Goal: Transaction & Acquisition: Purchase product/service

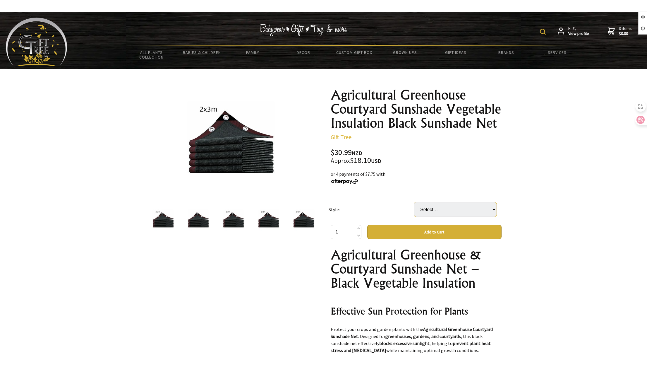
click at [457, 205] on select "Select… 2x2m 2x3m (+ $5.00) 2x4m (+ $10.00) 3x3m (+ $15.00) 3x4m (+ $25.00) 3x6…" at bounding box center [455, 209] width 83 height 15
select select "3x3m"
click at [414, 202] on select "Select… 2x2m 2x3m (+ $5.00) 2x4m (+ $10.00) 3x3m (+ $15.00) 3x4m (+ $25.00) 3x6…" at bounding box center [455, 209] width 83 height 15
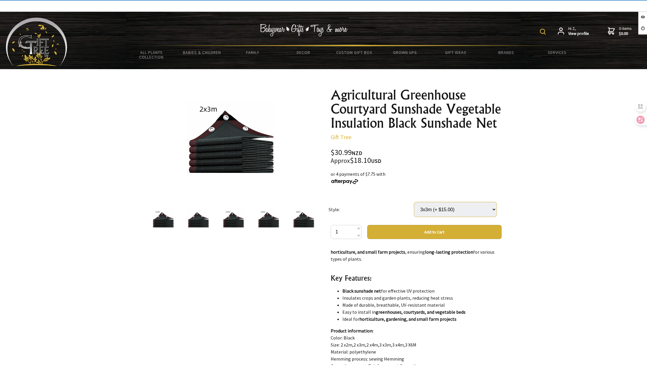
scroll to position [322, 0]
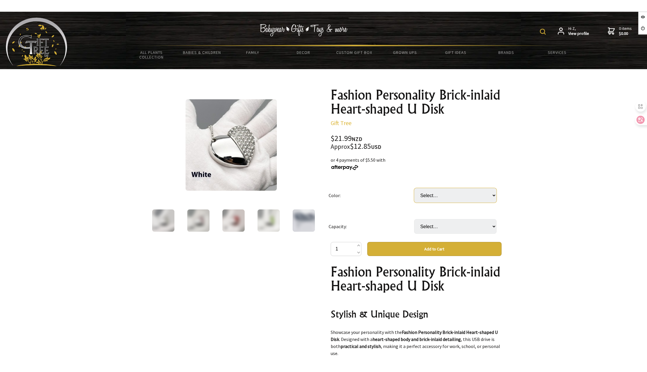
click at [446, 199] on select "Select… Blue Gold Green Pink Purple Red White" at bounding box center [455, 195] width 83 height 15
select select "Blue"
click at [414, 188] on select "Select… Blue Gold Green Pink Purple Red White" at bounding box center [455, 195] width 83 height 15
click at [447, 226] on select "Select… 128MB 256MB (+ $0.50) 512MB (+ $1.00) 128GB (+ $12.00) 16GB (+ $2.00) 1…" at bounding box center [455, 226] width 83 height 15
click at [450, 278] on h1 "Fashion Personality Brick-inlaid Heart-shaped U Disk" at bounding box center [416, 279] width 171 height 28
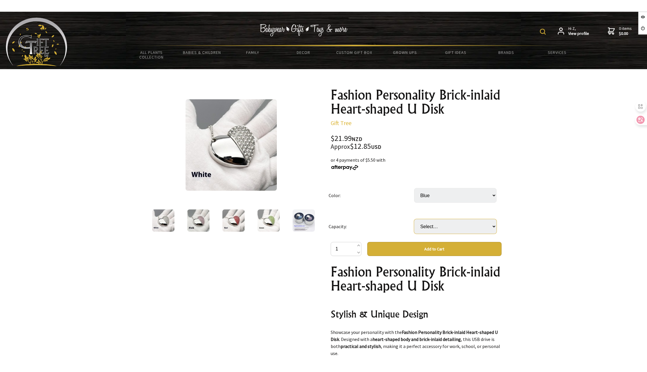
click at [447, 232] on select "Select… 128MB 256MB (+ $0.50) 512MB (+ $1.00) 128GB (+ $12.00) 16GB (+ $2.00) 1…" at bounding box center [455, 226] width 83 height 15
select select "16GB"
click at [414, 219] on select "Select… 128MB 256MB (+ $0.50) 512MB (+ $1.00) 128GB (+ $12.00) 16GB (+ $2.00) 1…" at bounding box center [455, 226] width 83 height 15
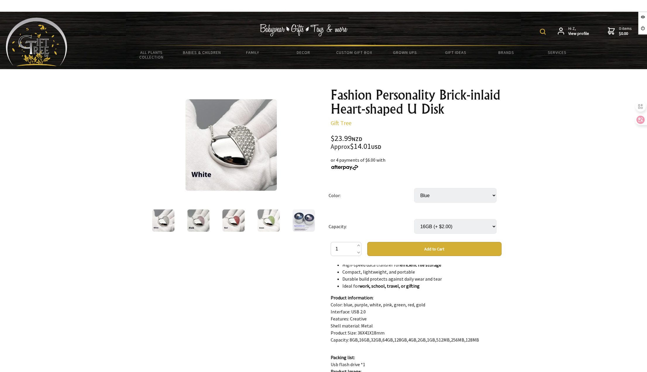
scroll to position [1142, 0]
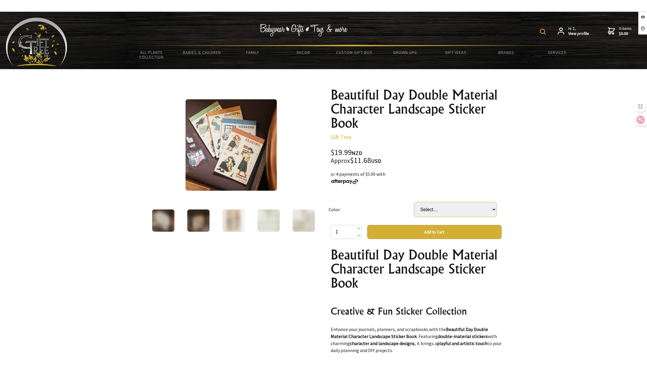
click at [436, 205] on select "Select… Healing Moment Planting Small Pot Plant Reading Time" at bounding box center [455, 209] width 83 height 15
select select "Planting Small Pot Plant"
click at [414, 202] on select "Select… Healing Moment Planting Small Pot Plant Reading Time" at bounding box center [455, 209] width 83 height 15
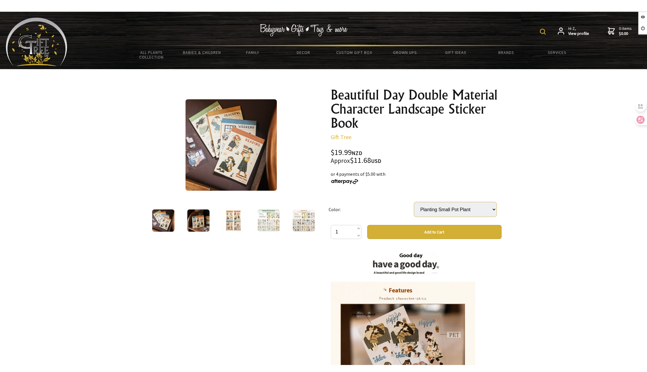
scroll to position [498, 0]
